Goal: Check status: Check status

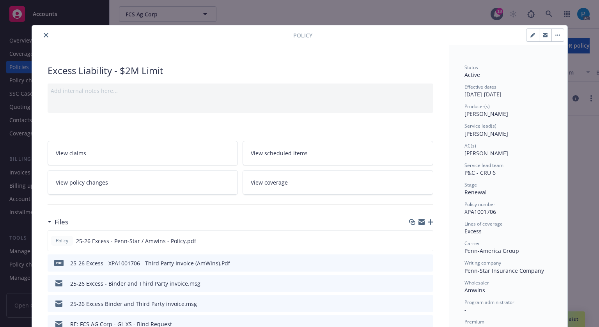
scroll to position [23, 0]
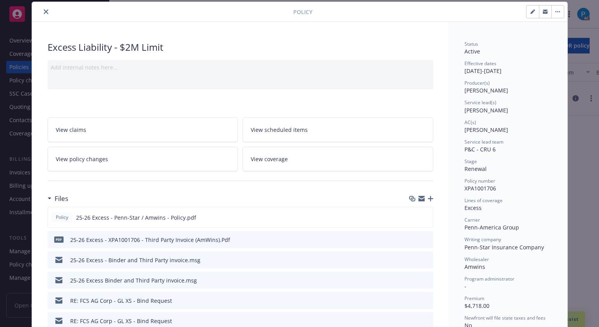
click at [45, 7] on button "close" at bounding box center [45, 11] width 9 height 9
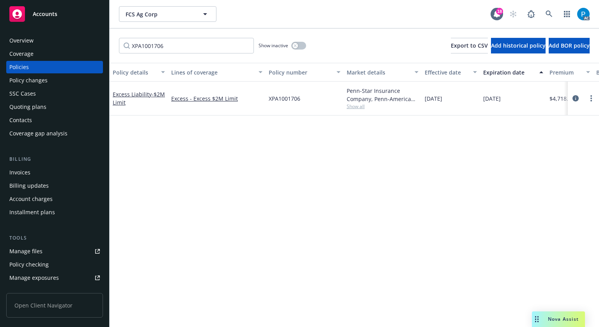
click at [42, 14] on span "Accounts" at bounding box center [45, 14] width 25 height 6
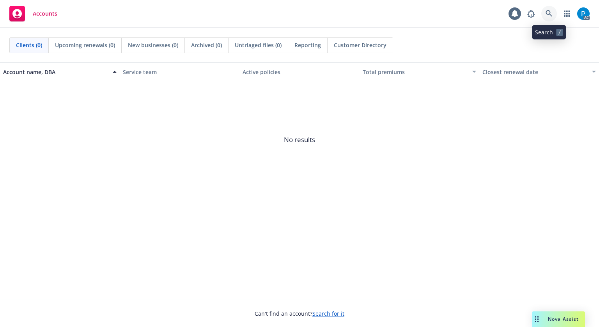
click at [549, 14] on icon at bounding box center [549, 13] width 7 height 7
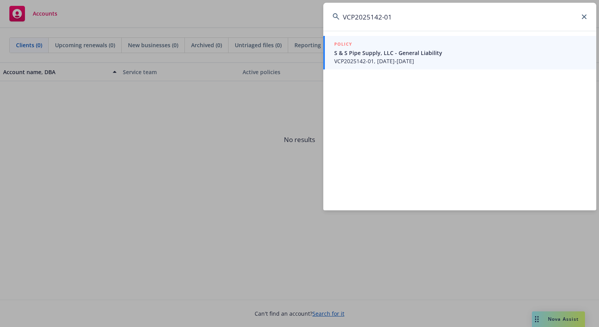
type input "VCP2025142-01"
click at [395, 47] on div "POLICY" at bounding box center [460, 44] width 253 height 9
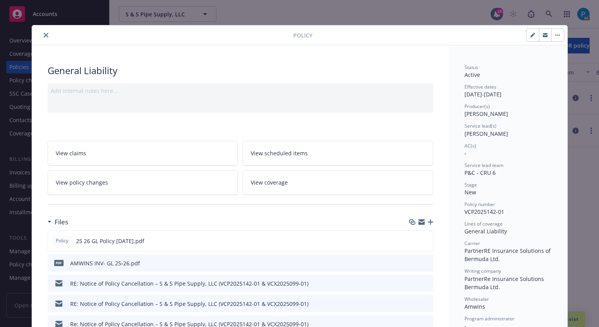
click at [44, 33] on icon "close" at bounding box center [46, 35] width 5 height 5
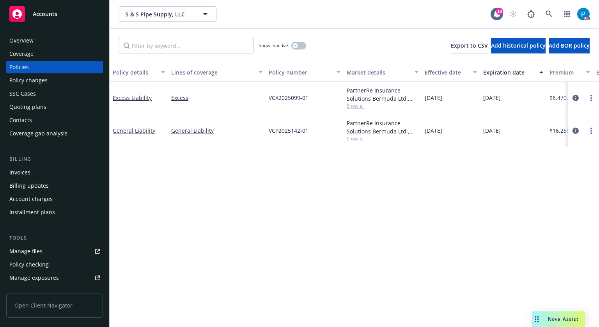
click at [27, 169] on div "Invoices" at bounding box center [19, 172] width 21 height 12
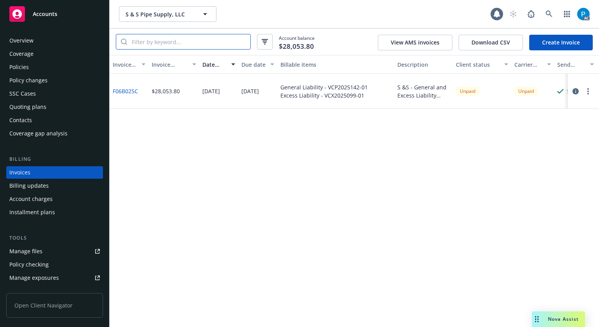
click at [177, 43] on input "search" at bounding box center [188, 41] width 123 height 15
paste input "VCP2025142-01"
type input "VCP2025142-01"
click at [572, 89] on button "button" at bounding box center [575, 91] width 9 height 9
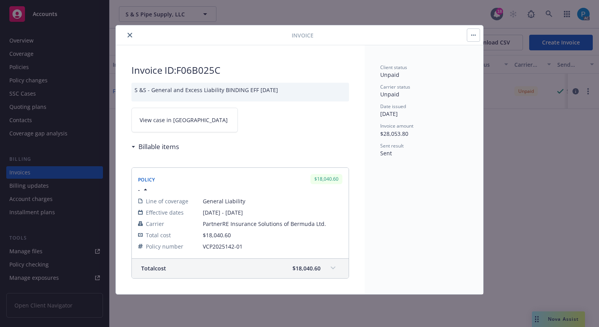
click at [192, 126] on link "View case in [GEOGRAPHIC_DATA]" at bounding box center [184, 120] width 106 height 25
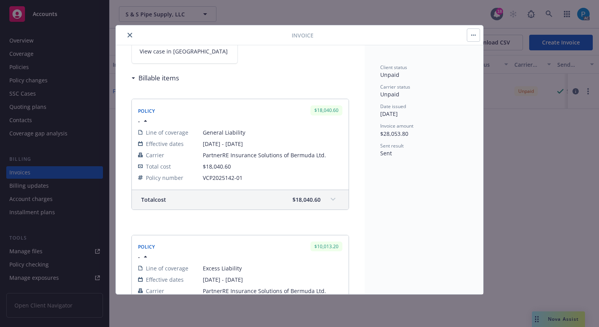
scroll to position [195, 0]
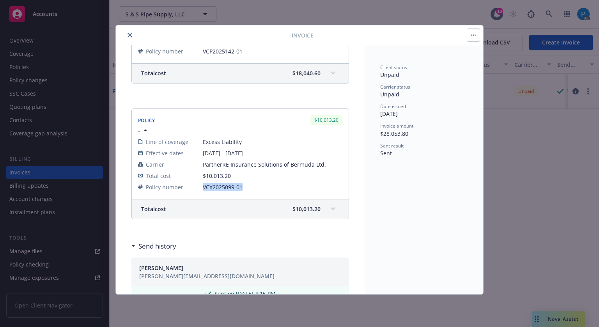
drag, startPoint x: 242, startPoint y: 187, endPoint x: 203, endPoint y: 191, distance: 39.2
click at [203, 191] on td "VCX2025099-01" at bounding box center [273, 186] width 140 height 11
copy span "VCX2025099-01"
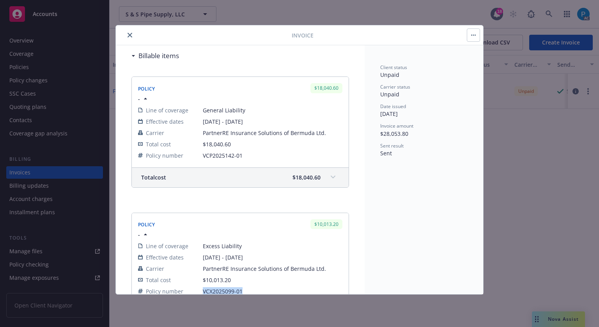
scroll to position [78, 0]
